Goal: Task Accomplishment & Management: Complete application form

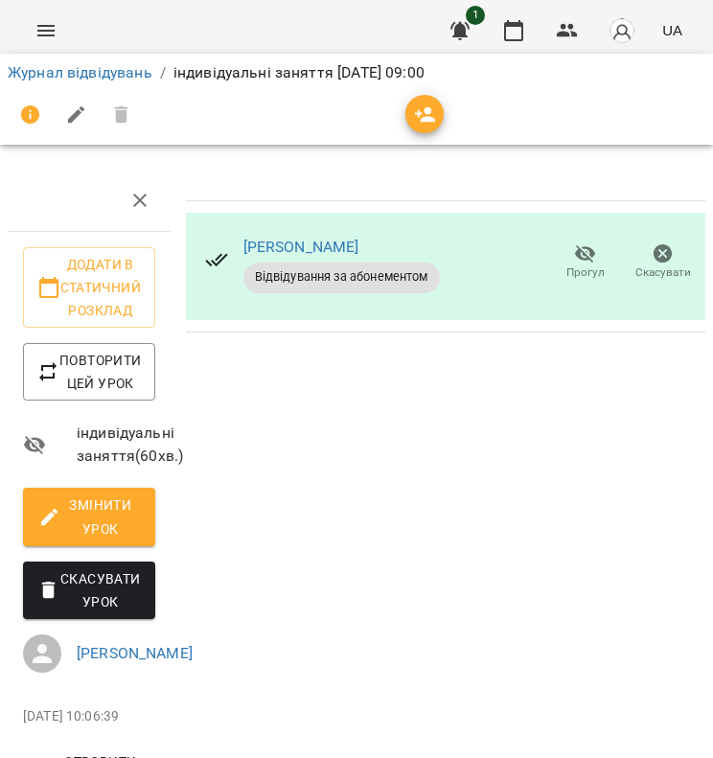
click at [320, 426] on div "[PERSON_NAME] за абонементом Прогул Скасувати" at bounding box center [445, 494] width 535 height 664
click at [130, 75] on link "Журнал відвідувань" at bounding box center [80, 72] width 145 height 18
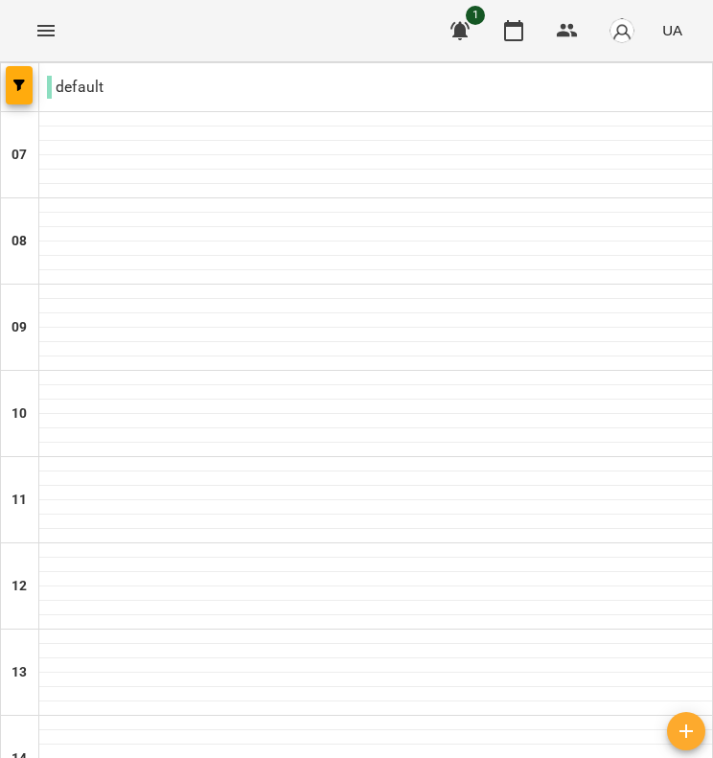
click at [623, 30] on img "button" at bounding box center [622, 30] width 27 height 27
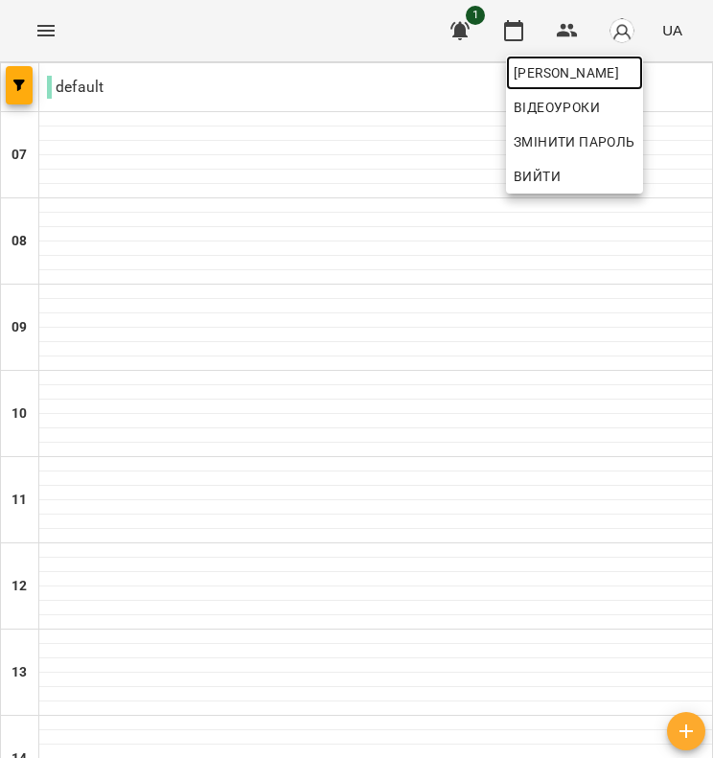
click at [589, 81] on span "[PERSON_NAME]" at bounding box center [575, 72] width 122 height 23
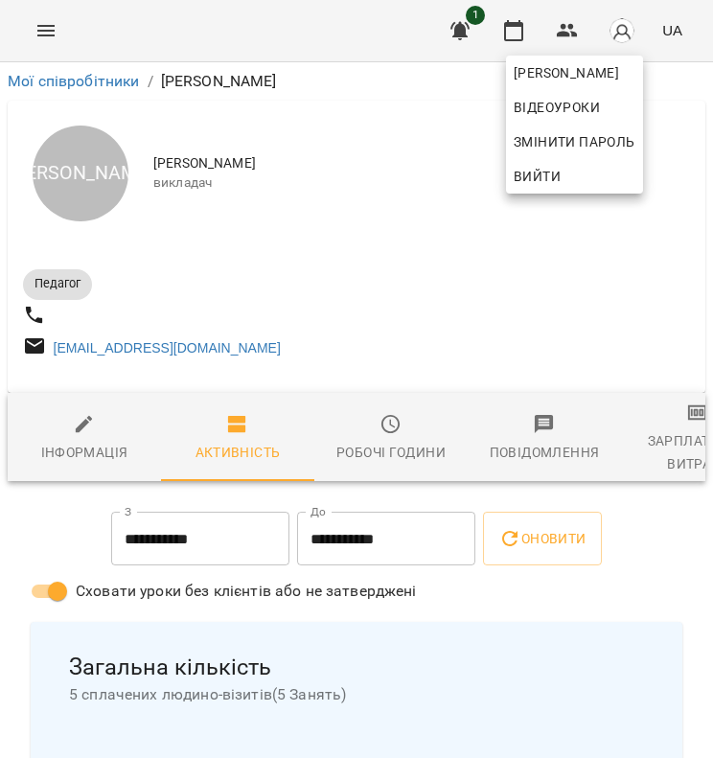
click at [442, 304] on div at bounding box center [356, 379] width 713 height 758
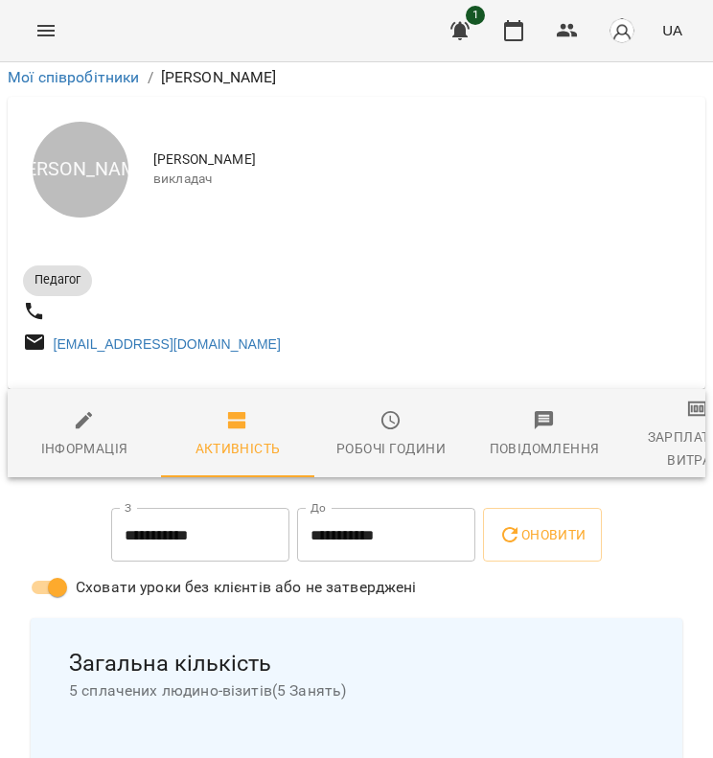
scroll to position [1085, 0]
click at [47, 24] on icon "Menu" at bounding box center [46, 30] width 23 height 23
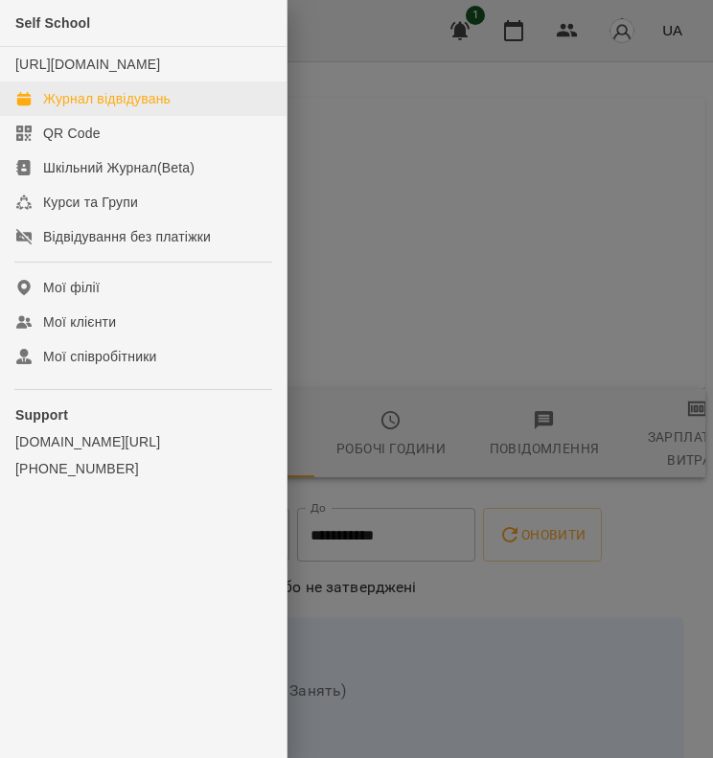
click at [111, 108] on div "Журнал відвідувань" at bounding box center [107, 98] width 128 height 19
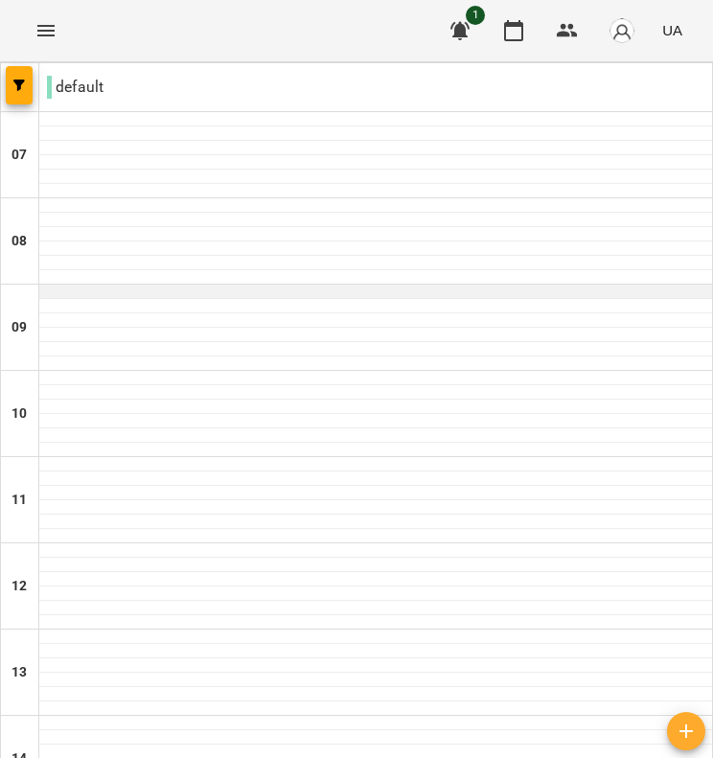
click at [260, 291] on div at bounding box center [375, 292] width 673 height 14
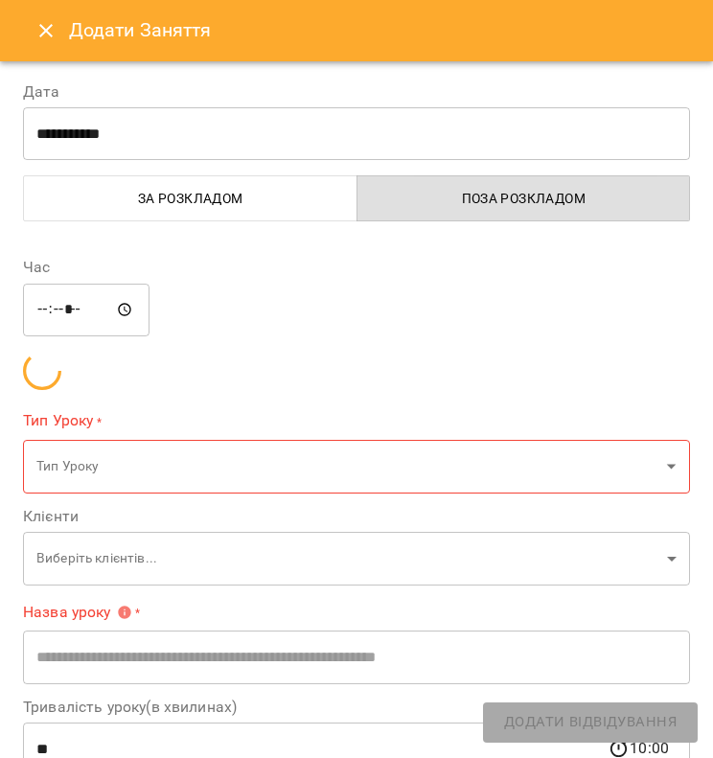
type input "**********"
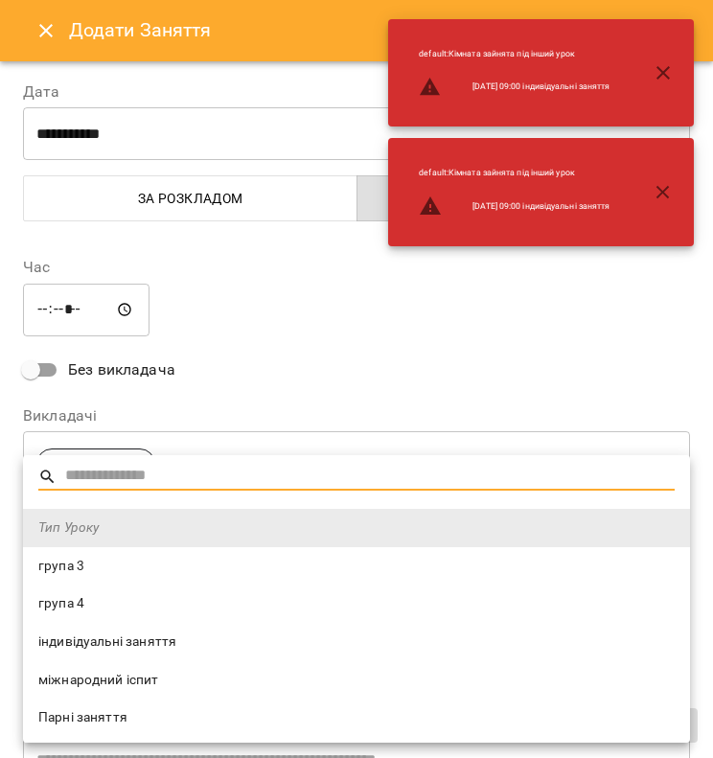
click at [168, 640] on span "індивідуальні заняття" at bounding box center [356, 642] width 637 height 19
type input "**********"
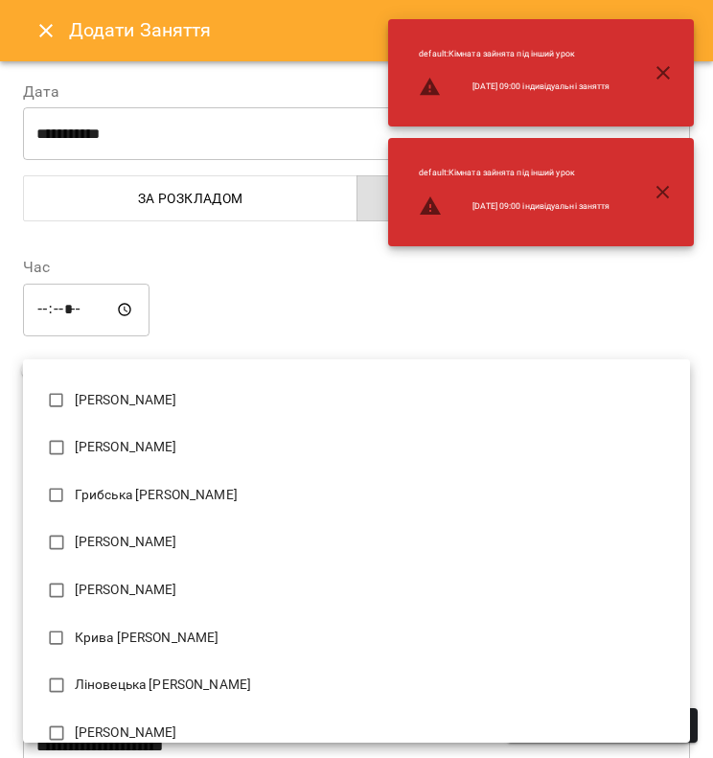
scroll to position [106, 0]
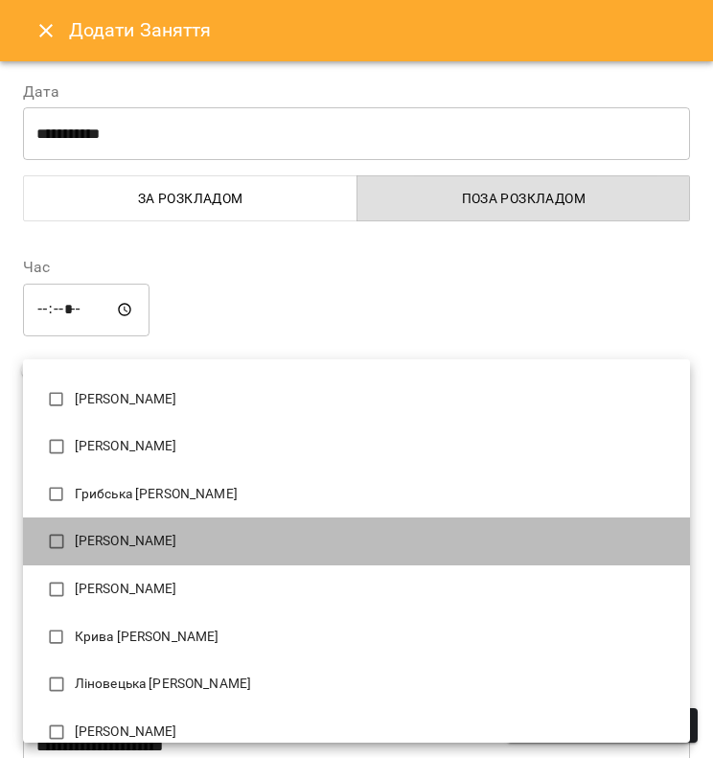
click at [210, 544] on p "[PERSON_NAME]" at bounding box center [375, 541] width 600 height 19
type input "**********"
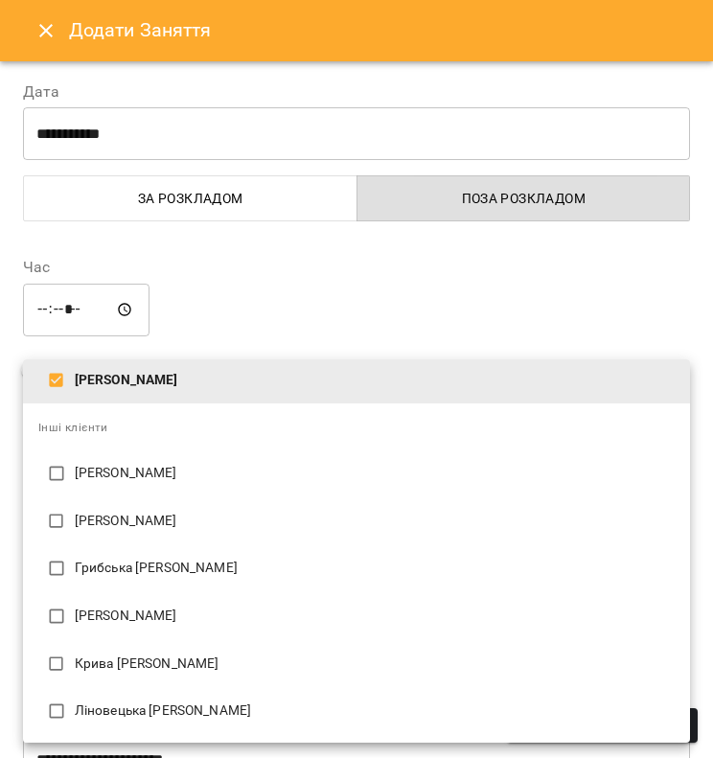
scroll to position [127, 0]
click at [243, 315] on div at bounding box center [356, 379] width 713 height 758
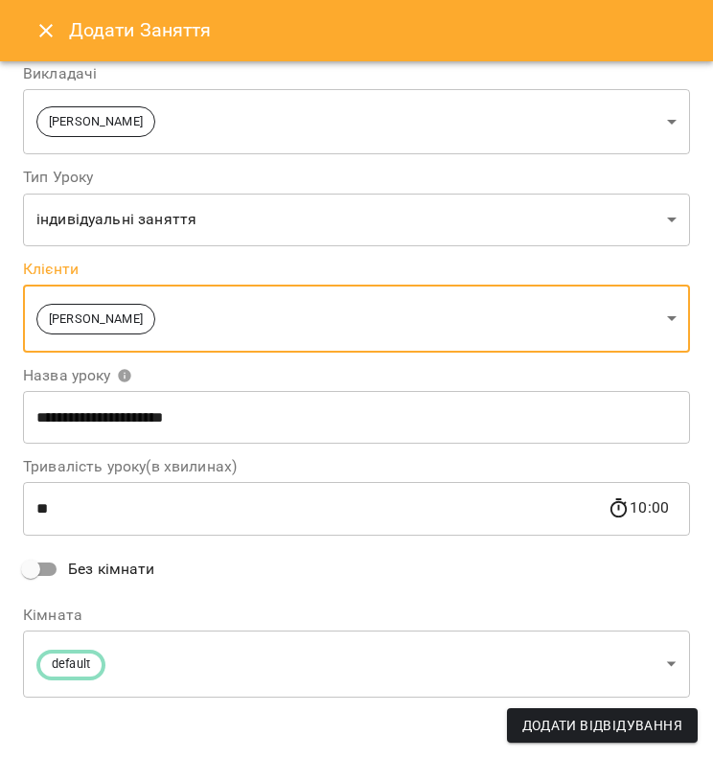
click at [98, 569] on span "Без кімнати" at bounding box center [111, 569] width 87 height 23
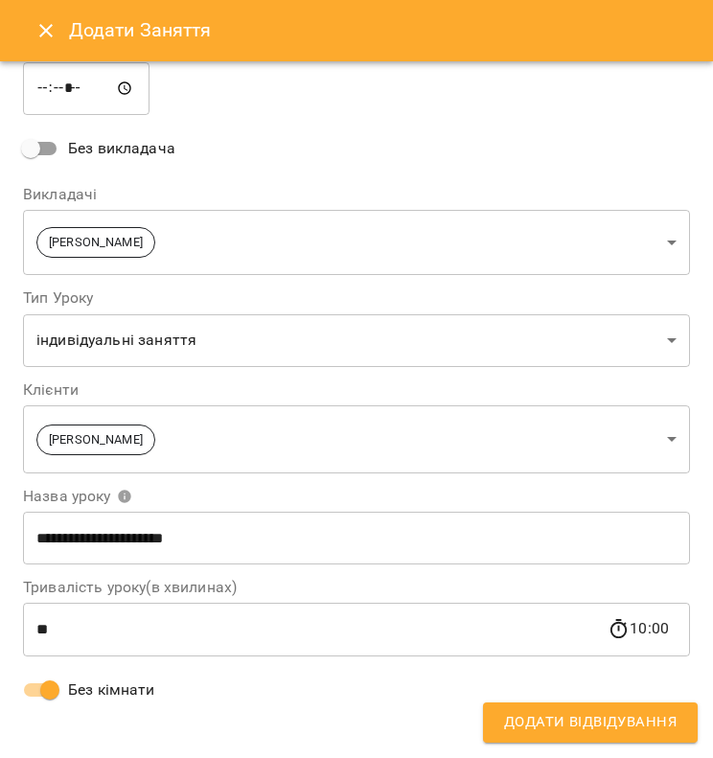
click at [603, 720] on span "Додати Відвідування" at bounding box center [590, 722] width 173 height 25
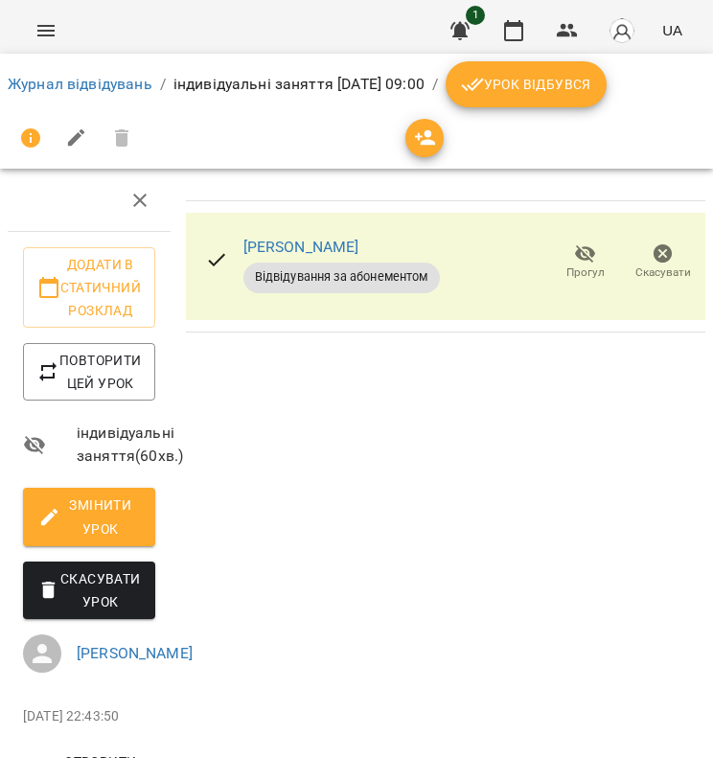
click at [557, 102] on button "Урок відбувся" at bounding box center [526, 84] width 161 height 46
